Goal: Information Seeking & Learning: Learn about a topic

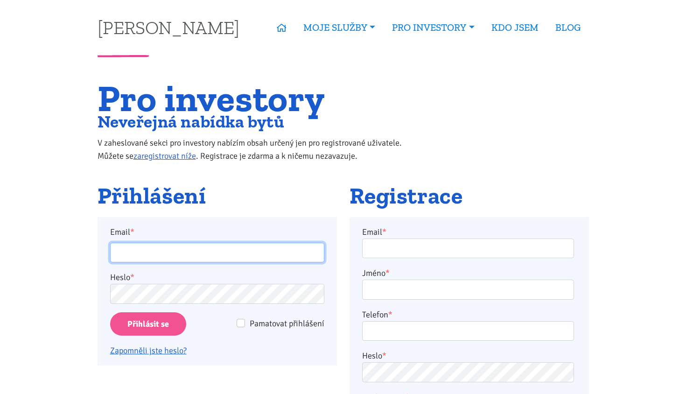
type input "[EMAIL_ADDRESS][DOMAIN_NAME]"
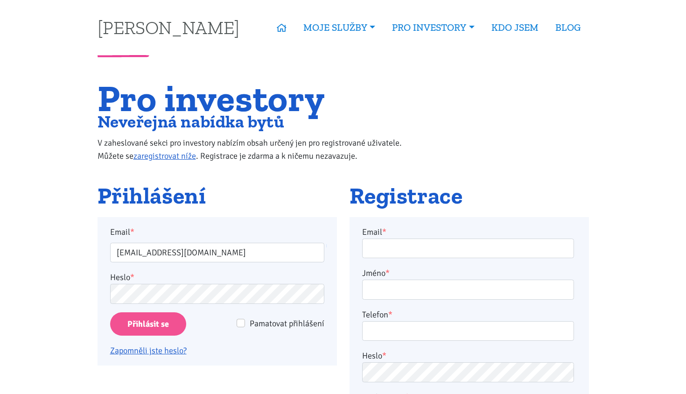
click at [130, 326] on input "Přihlásit se" at bounding box center [148, 324] width 76 height 24
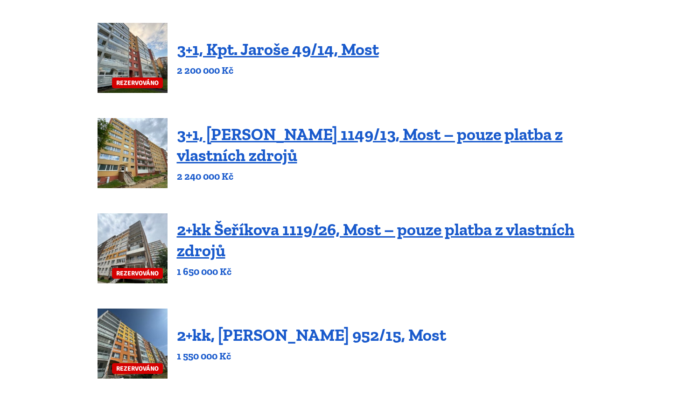
scroll to position [596, 0]
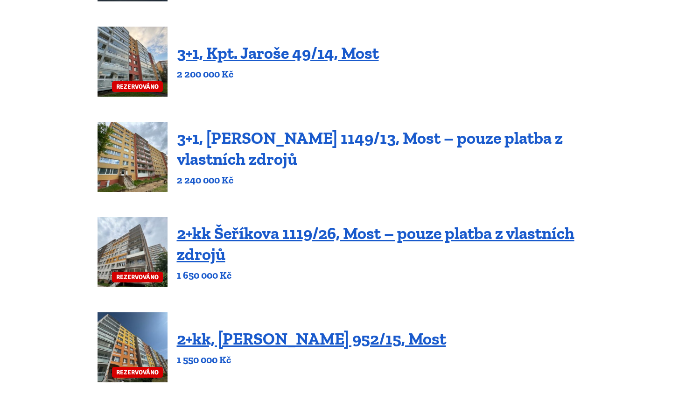
click at [379, 141] on link "3+1, Jaroslava Haška 1149/13, Most – pouze platba z vlastních zdrojů" at bounding box center [370, 148] width 386 height 41
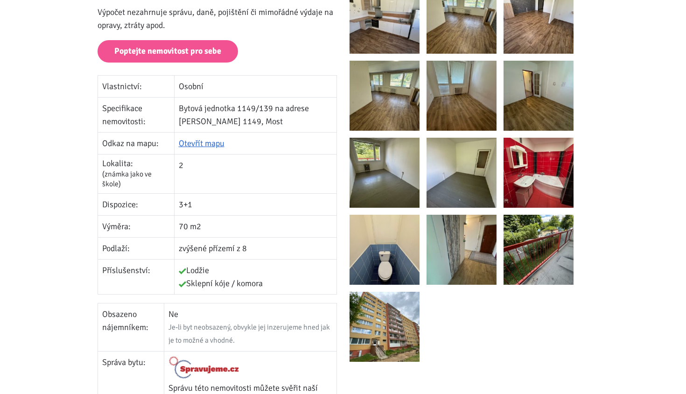
scroll to position [191, 0]
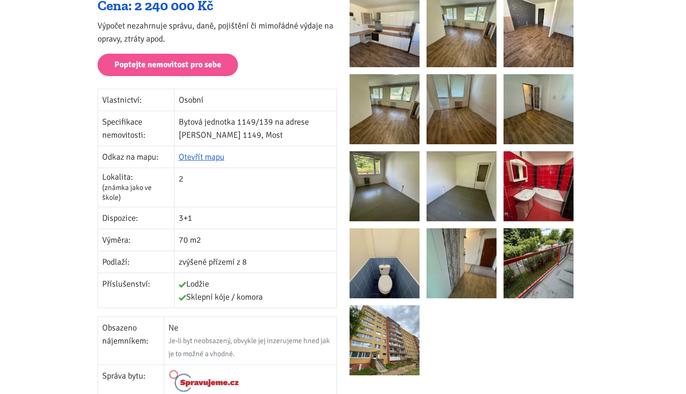
click at [531, 268] on img at bounding box center [539, 263] width 70 height 70
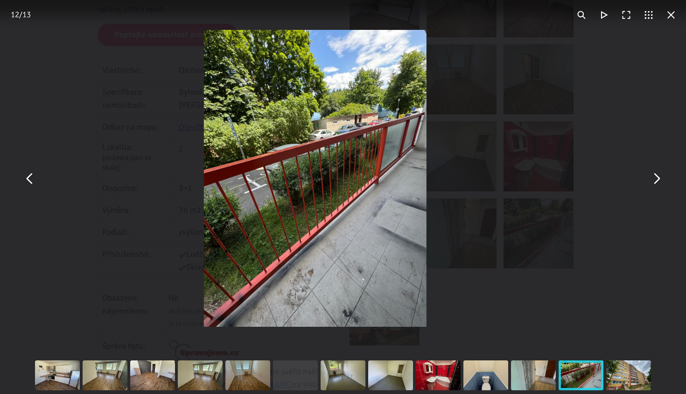
scroll to position [223, 0]
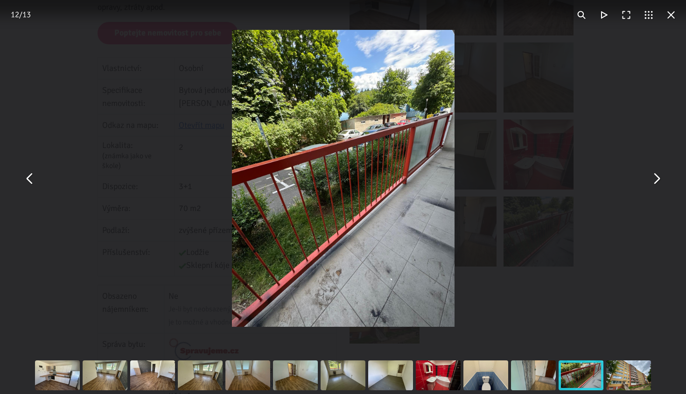
click at [675, 16] on button "You can close this modal content with the ESC key" at bounding box center [671, 15] width 22 height 22
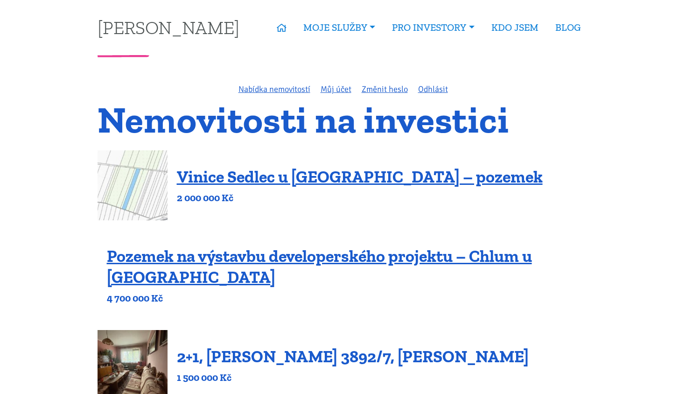
click at [209, 363] on link "2+1, [PERSON_NAME] 3892/7, [PERSON_NAME]" at bounding box center [353, 356] width 352 height 20
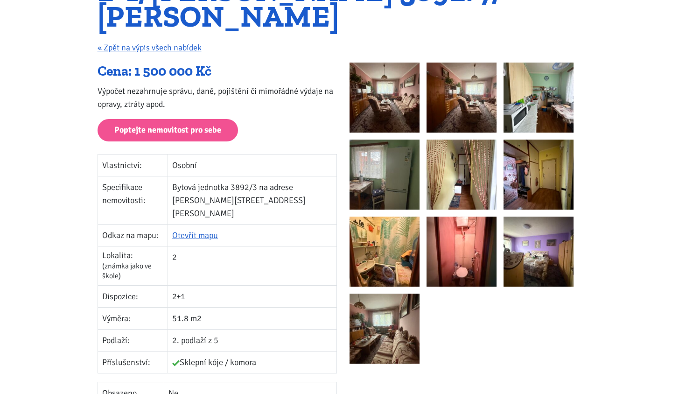
scroll to position [140, 0]
